Goal: Download file/media

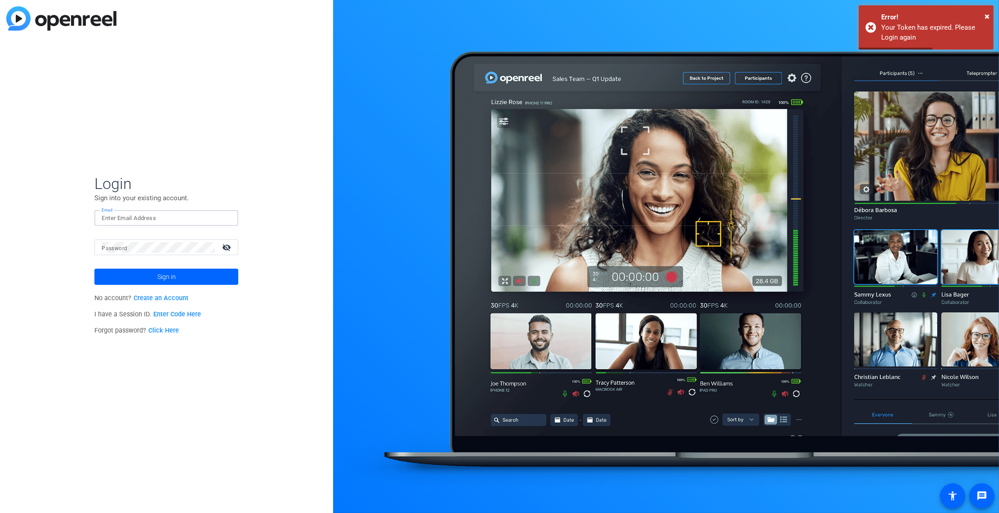
click at [197, 219] on input "Email" at bounding box center [166, 218] width 129 height 11
type input "[PERSON_NAME][EMAIL_ADDRESS][PERSON_NAME][DOMAIN_NAME]"
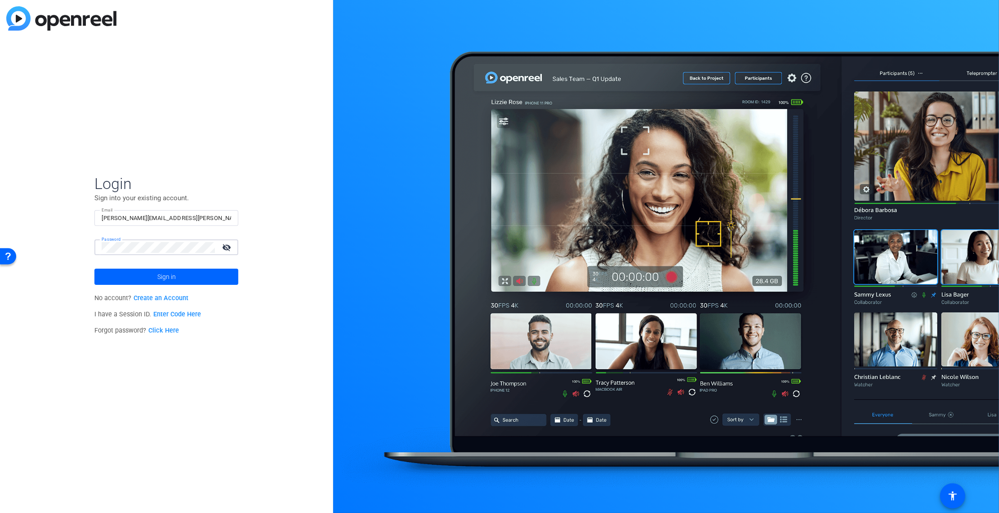
click at [94, 268] on button "Sign in" at bounding box center [166, 276] width 144 height 16
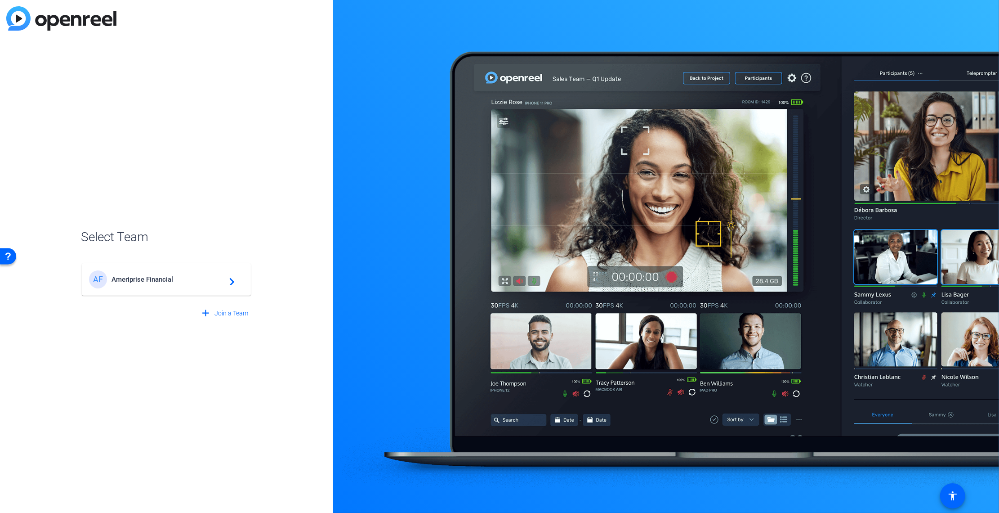
click at [173, 283] on div "AF Ameriprise Financial navigate_next" at bounding box center [166, 279] width 155 height 18
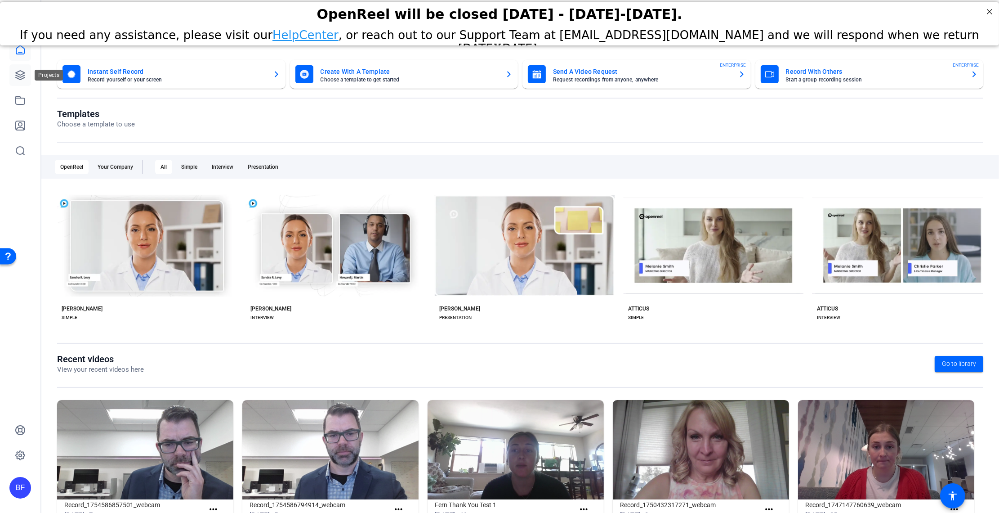
click at [13, 74] on link at bounding box center [20, 75] width 22 height 22
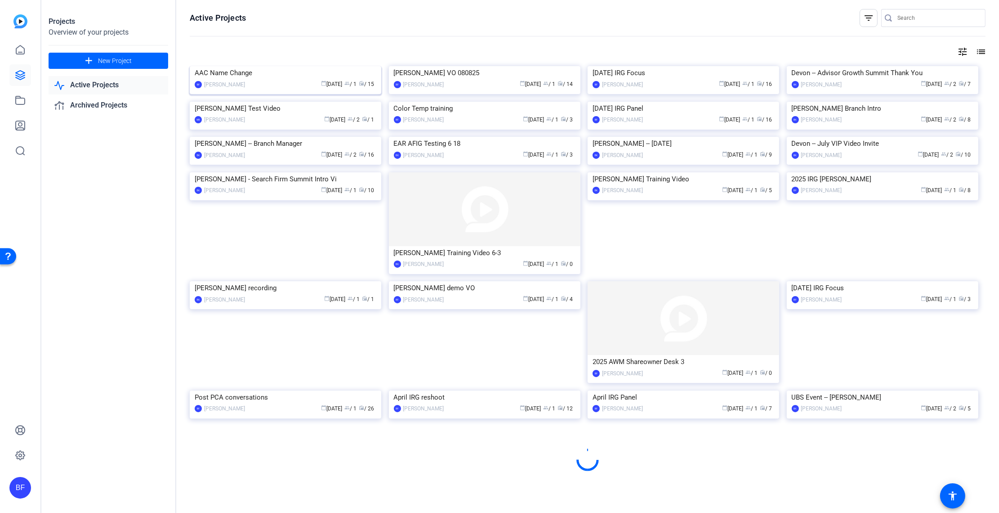
click at [274, 66] on img at bounding box center [286, 66] width 192 height 0
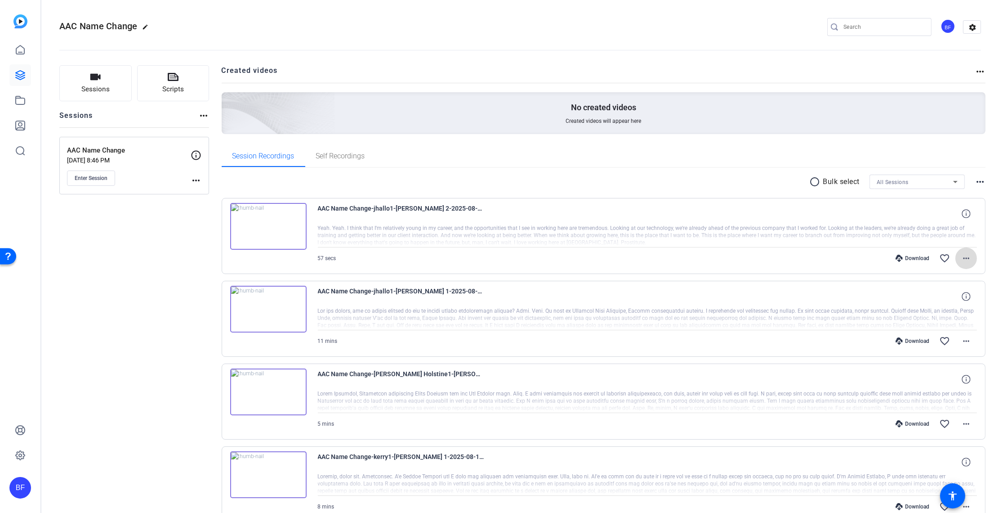
click at [961, 262] on mat-icon "more_horiz" at bounding box center [966, 258] width 11 height 11
click at [950, 277] on span "Download Original" at bounding box center [938, 276] width 54 height 11
click at [961, 255] on mat-icon "more_horiz" at bounding box center [966, 258] width 11 height 11
click at [161, 229] on div at bounding box center [499, 256] width 999 height 513
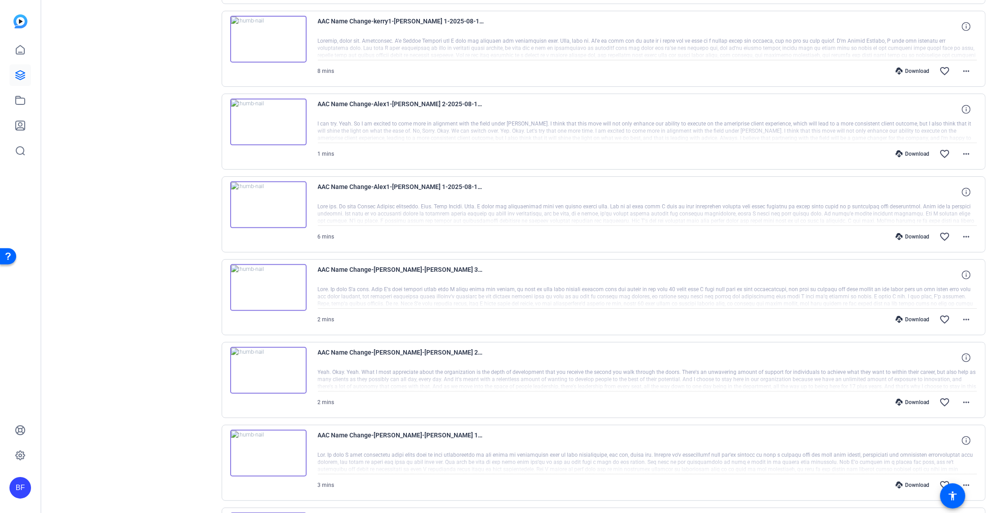
scroll to position [310, 0]
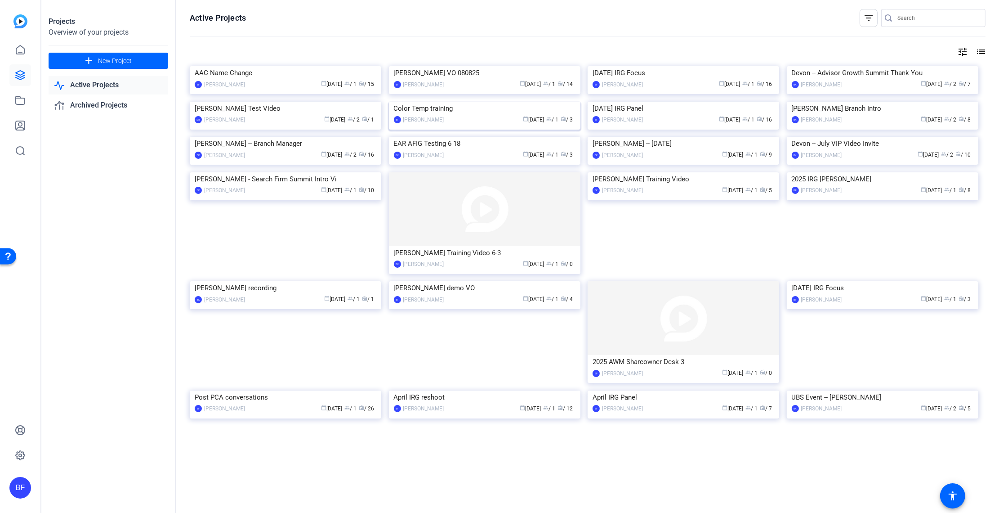
click at [481, 102] on img at bounding box center [485, 102] width 192 height 0
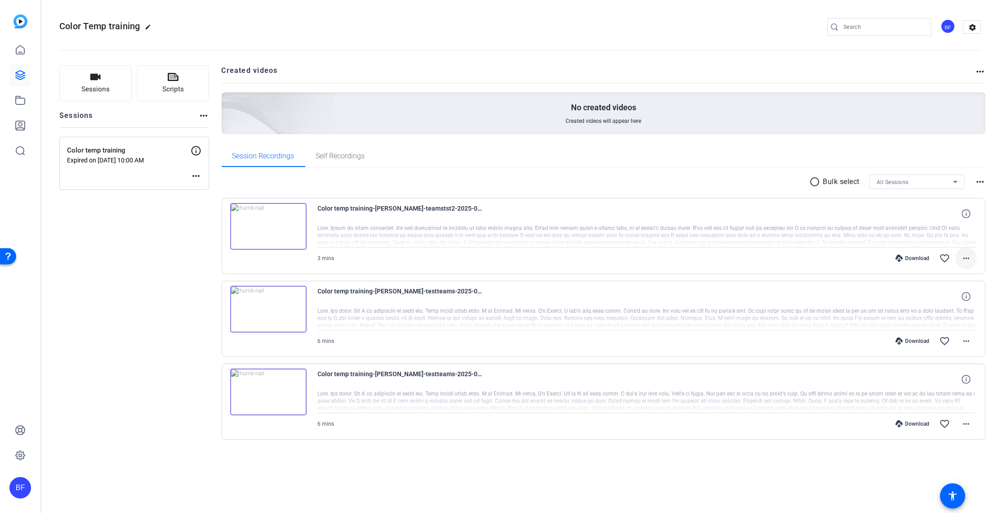
click at [964, 261] on mat-icon "more_horiz" at bounding box center [966, 258] width 11 height 11
click at [956, 275] on span "Download Original" at bounding box center [943, 276] width 54 height 11
